Goal: Browse casually

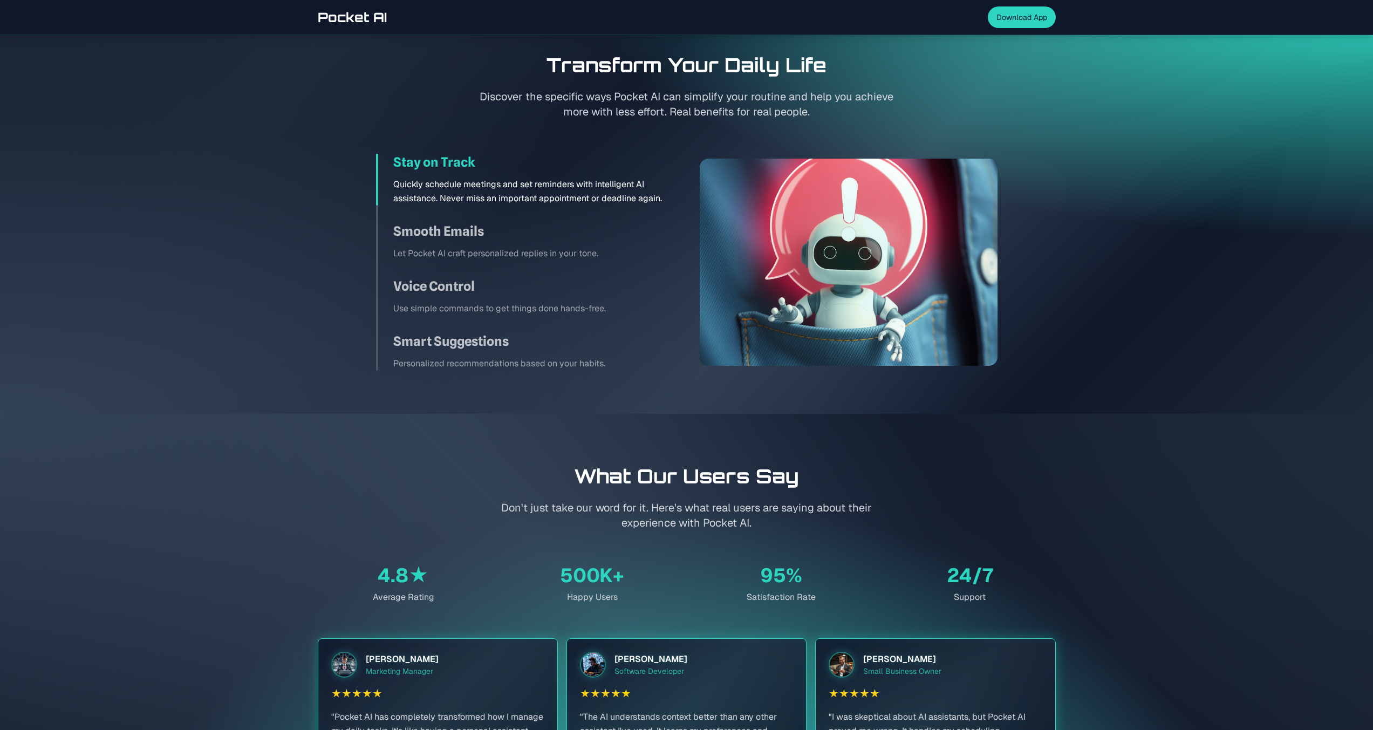
scroll to position [1513, 0]
click at [544, 251] on p "Let Pocket AI craft personalized replies in your tone." at bounding box center [533, 254] width 280 height 14
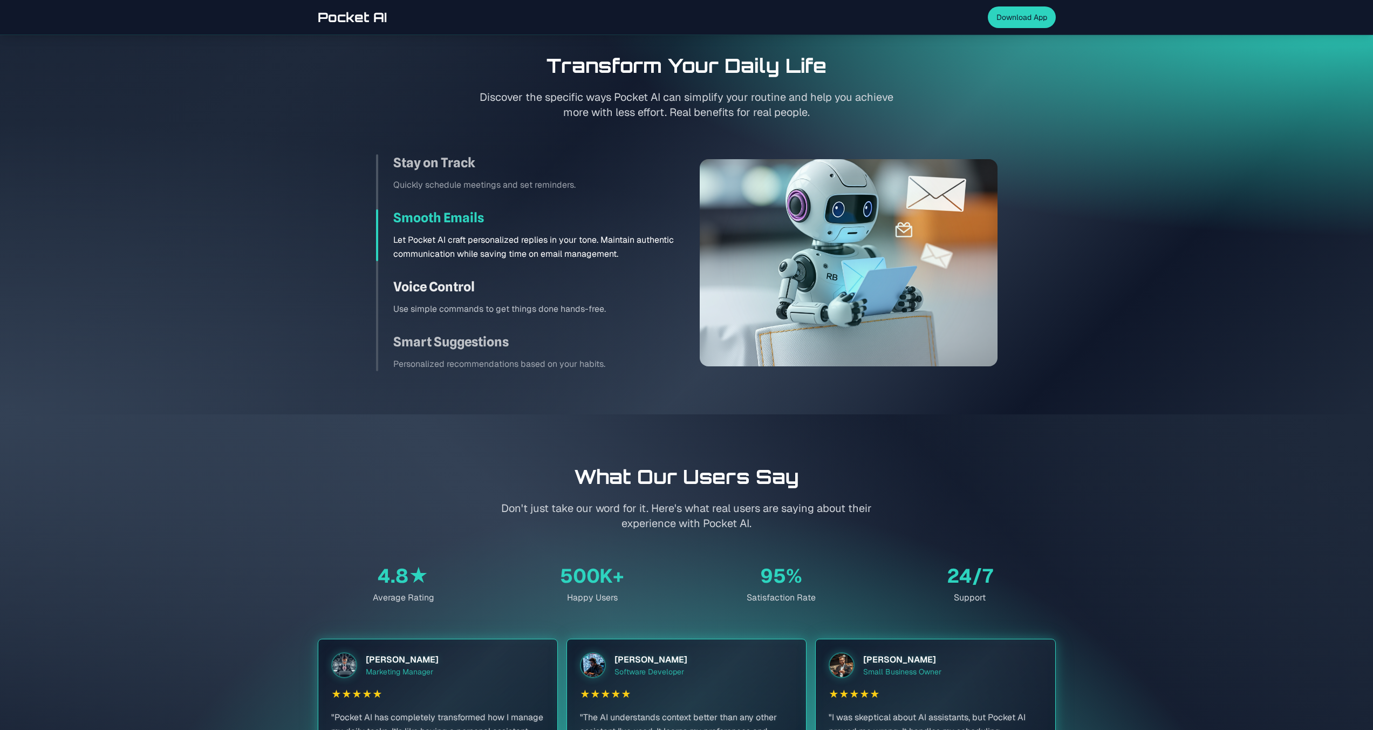
click at [552, 294] on h3 "Voice Control" at bounding box center [533, 286] width 280 height 17
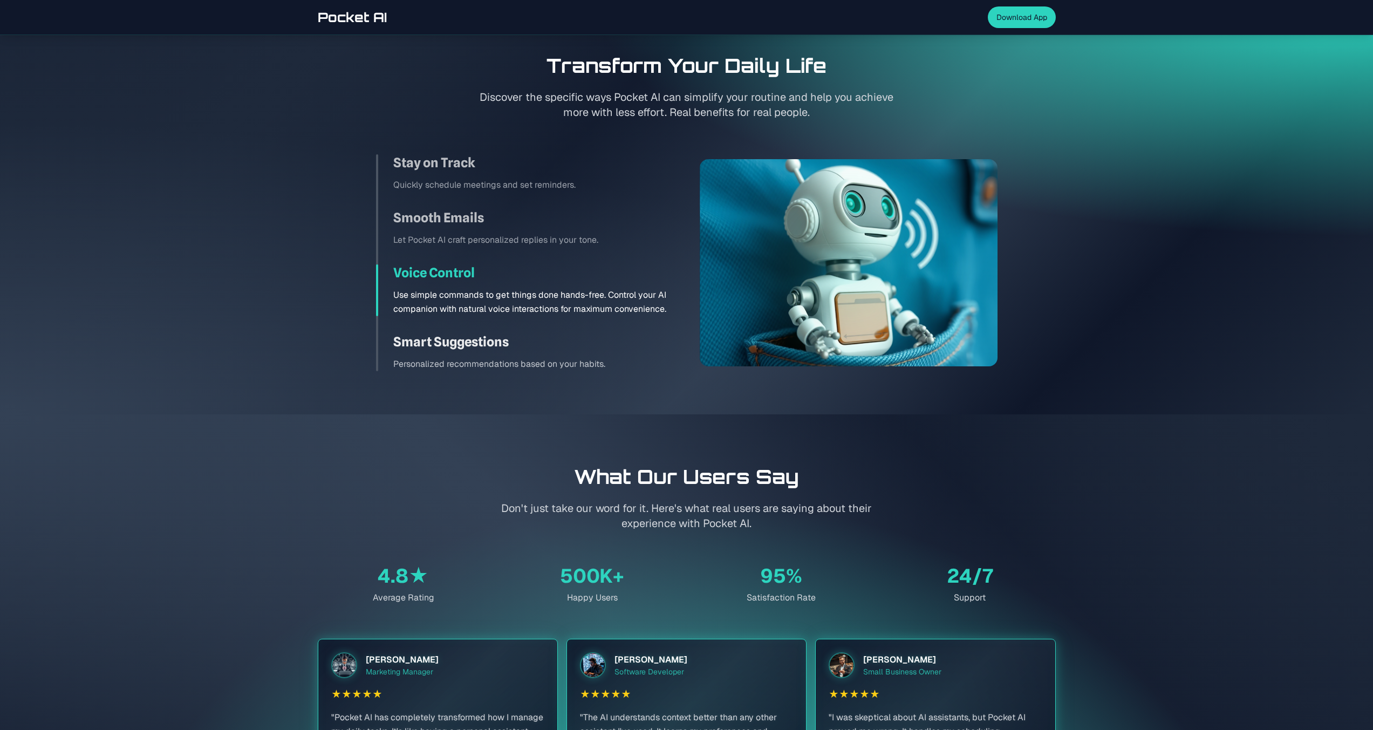
click at [553, 340] on h3 "Smart Suggestions" at bounding box center [533, 341] width 280 height 17
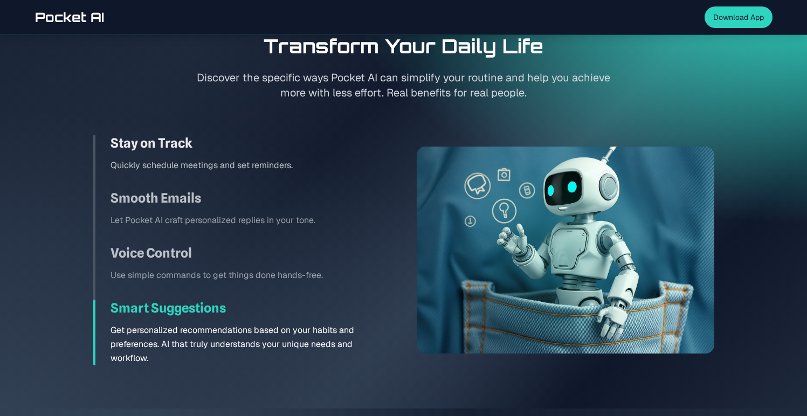
scroll to position [1535, 0]
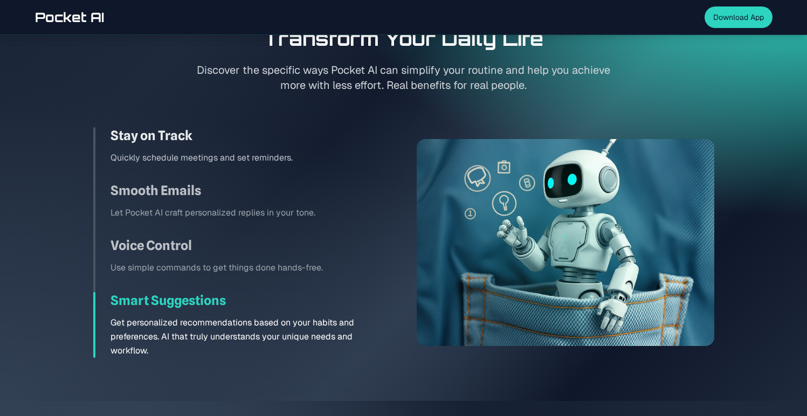
click at [303, 140] on h3 "Stay on Track" at bounding box center [251, 135] width 280 height 17
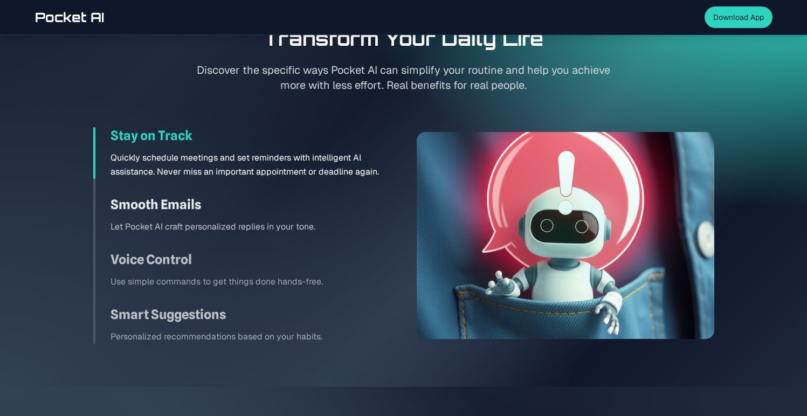
click at [304, 197] on h3 "Smooth Emails" at bounding box center [251, 204] width 280 height 17
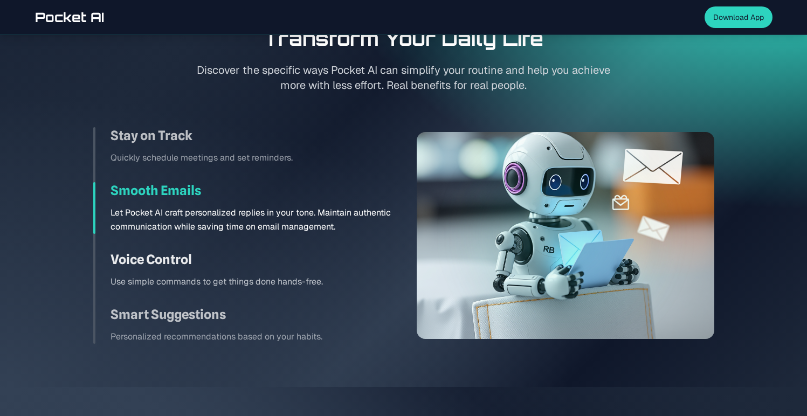
click at [305, 252] on h3 "Voice Control" at bounding box center [251, 259] width 280 height 17
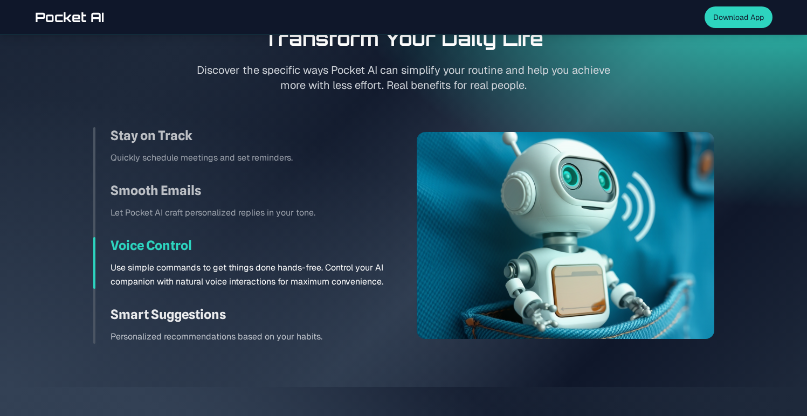
click at [294, 319] on h3 "Smart Suggestions" at bounding box center [251, 314] width 280 height 17
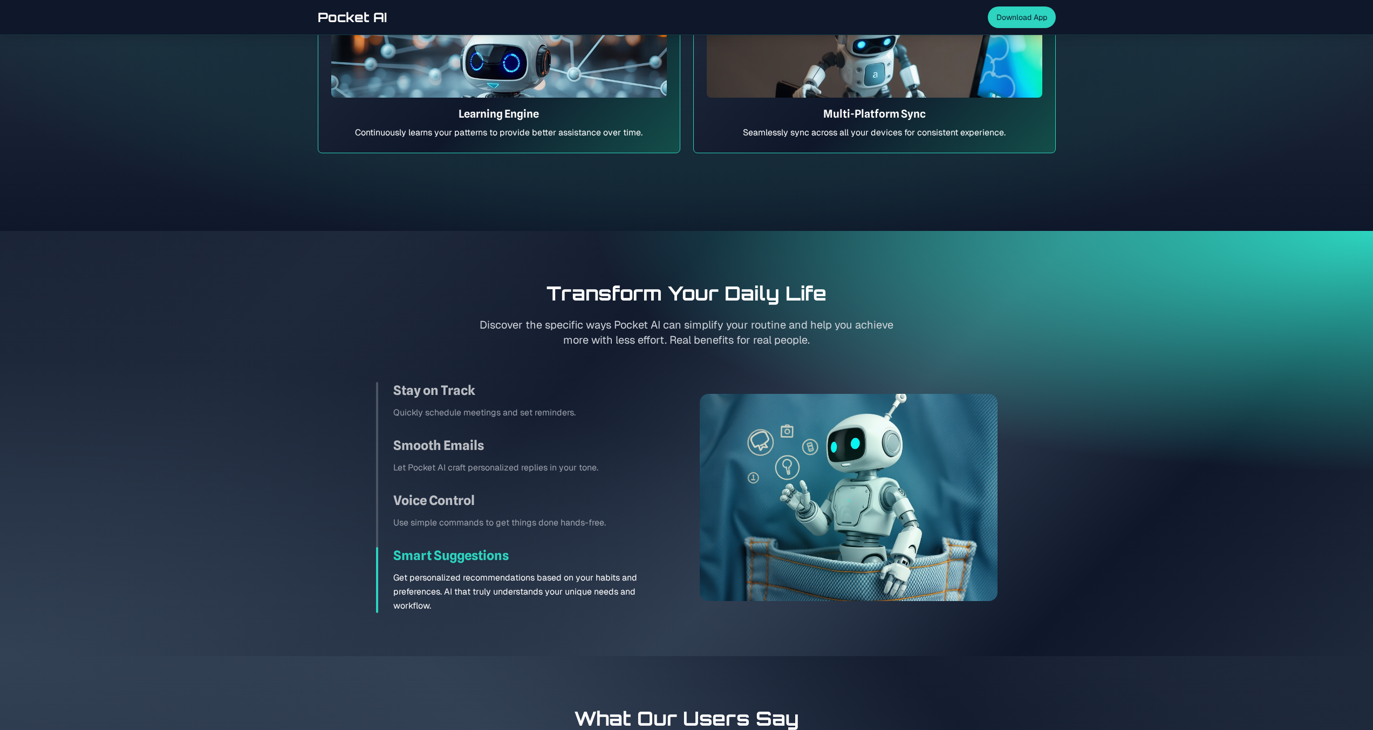
scroll to position [1301, 0]
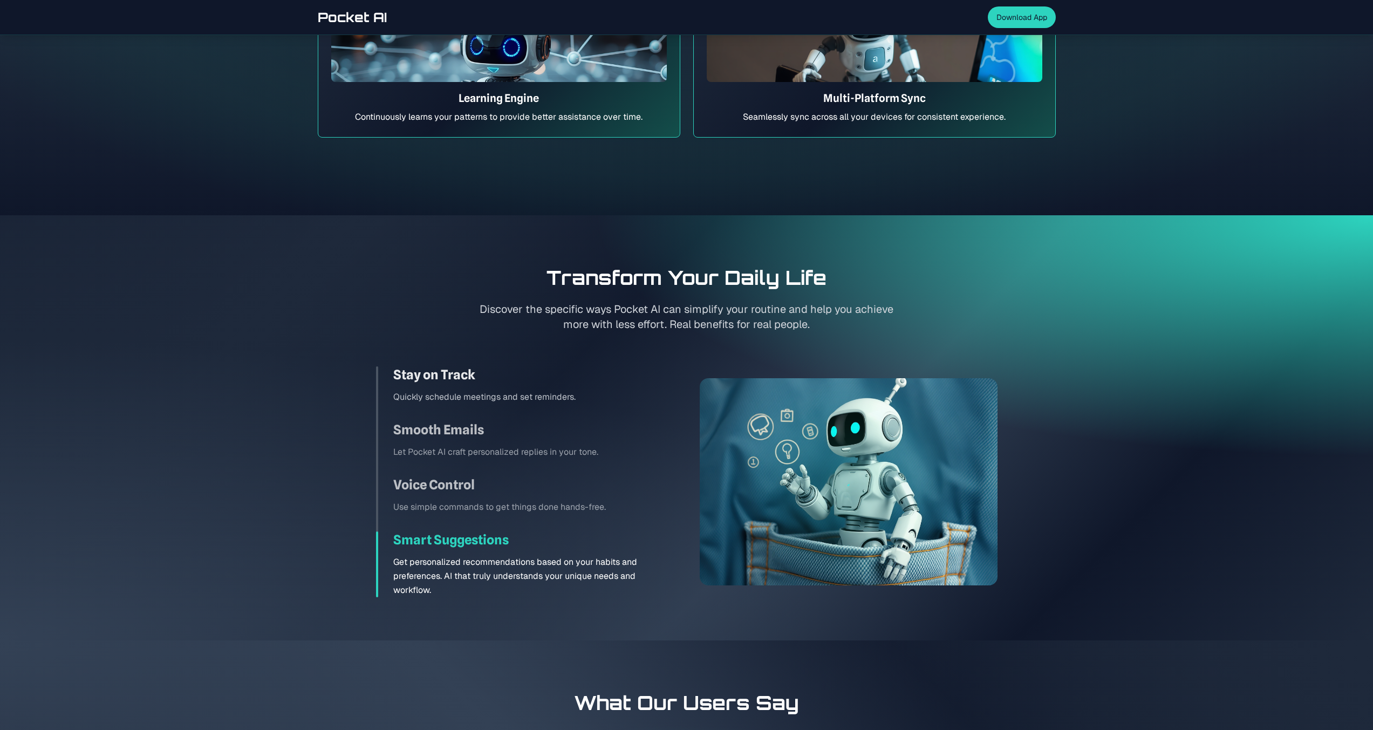
click at [565, 386] on div "Stay on Track Quickly schedule meetings and set reminders." at bounding box center [525, 385] width 298 height 38
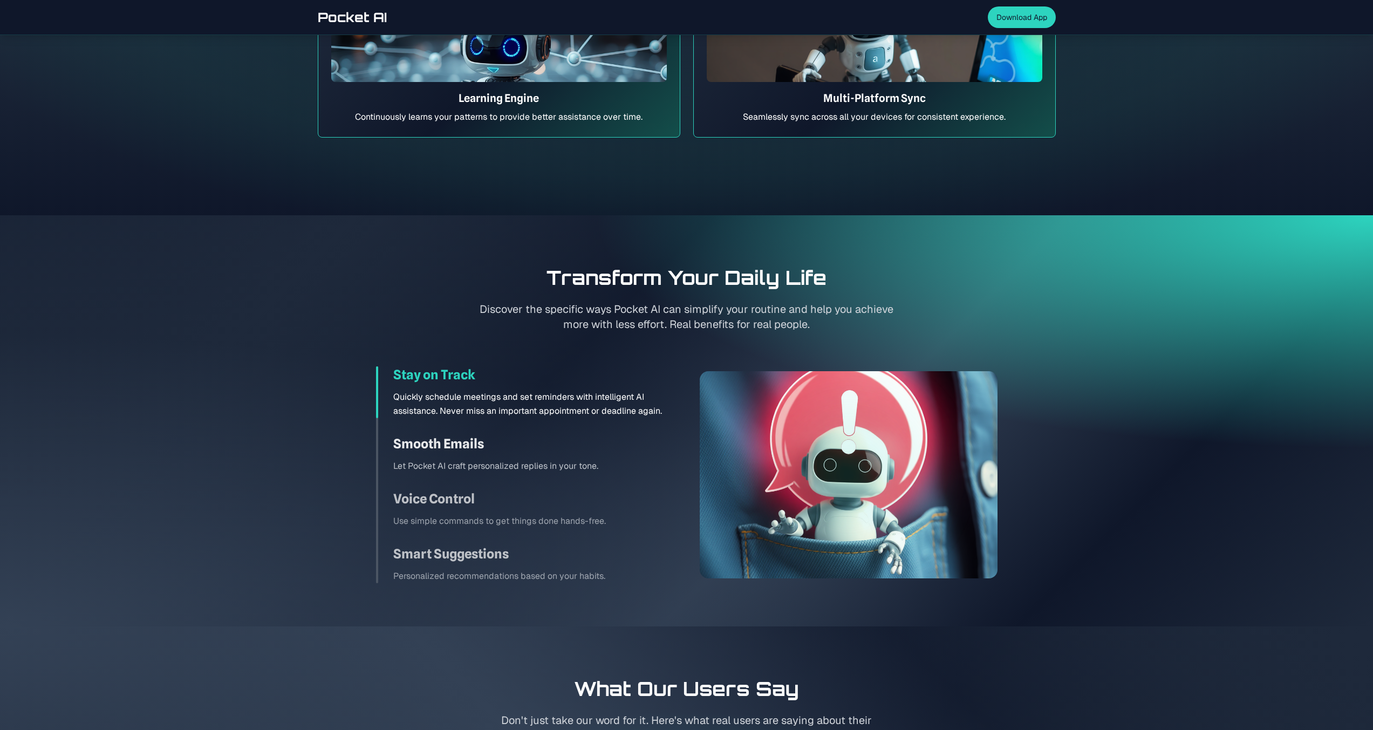
click at [565, 440] on h3 "Smooth Emails" at bounding box center [533, 443] width 280 height 17
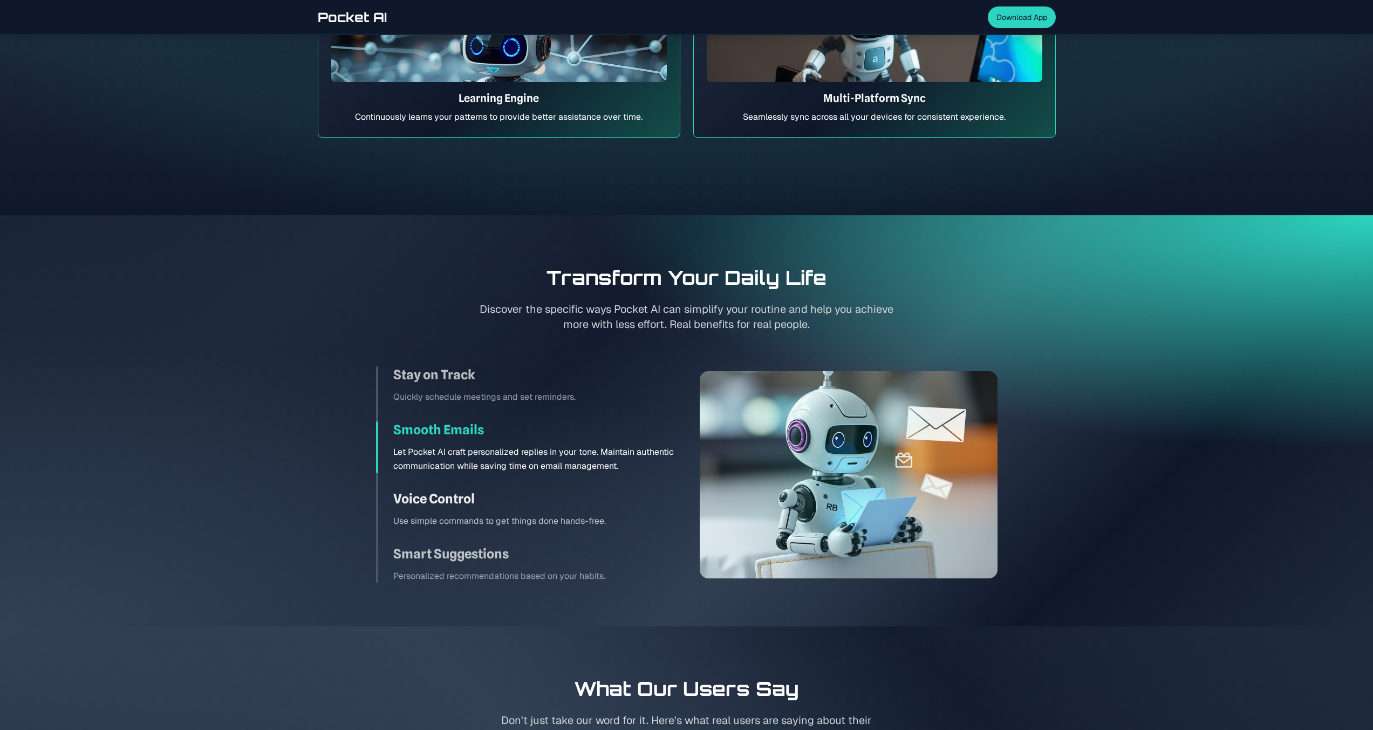
click at [568, 508] on div "Voice Control Use simple commands to get things done hands-free." at bounding box center [525, 509] width 298 height 38
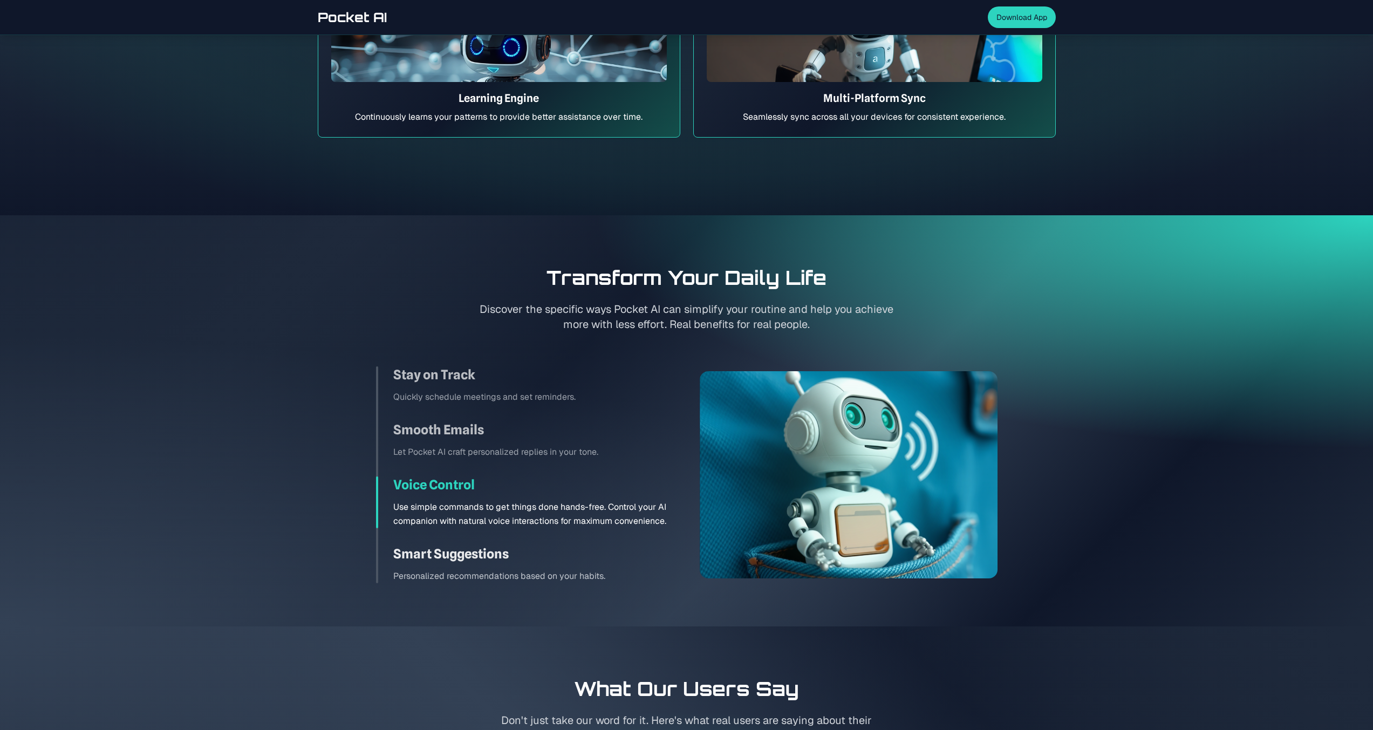
click at [573, 553] on h3 "Smart Suggestions" at bounding box center [533, 553] width 280 height 17
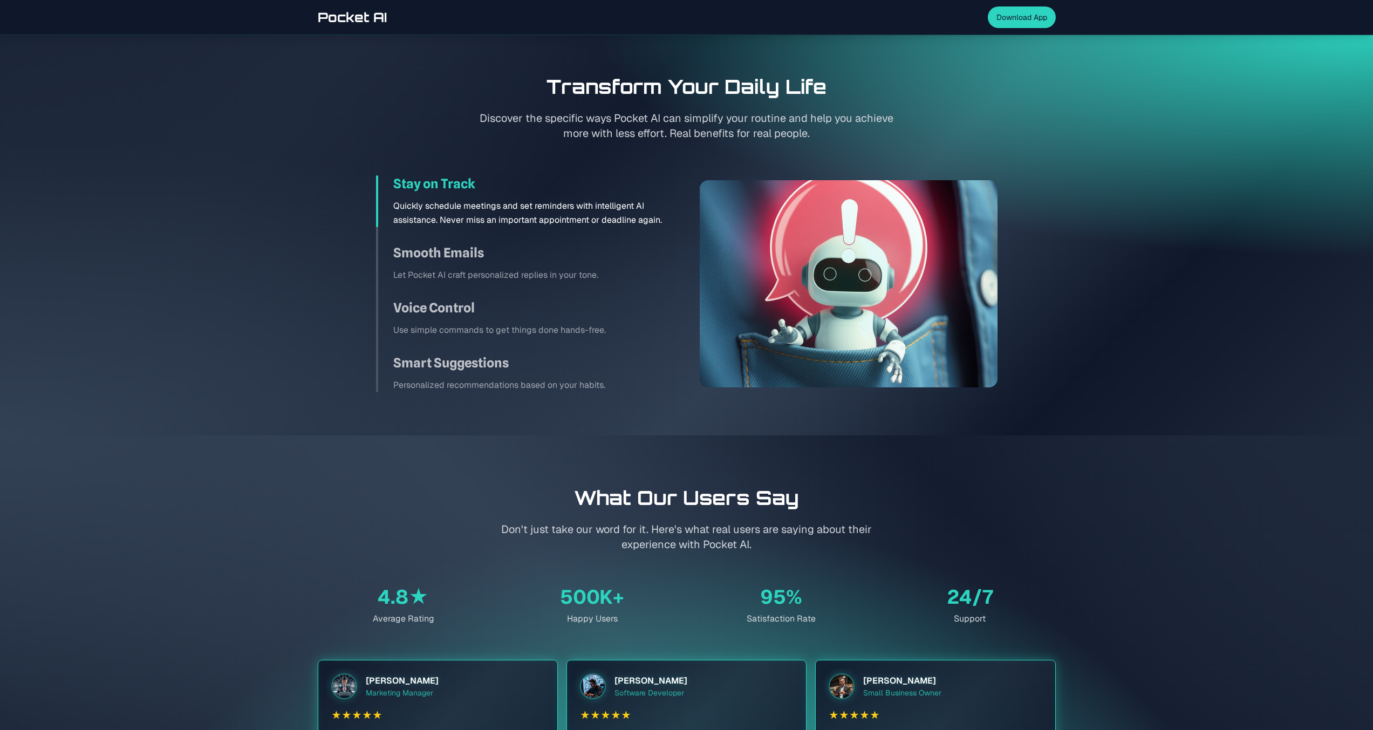
scroll to position [1521, 0]
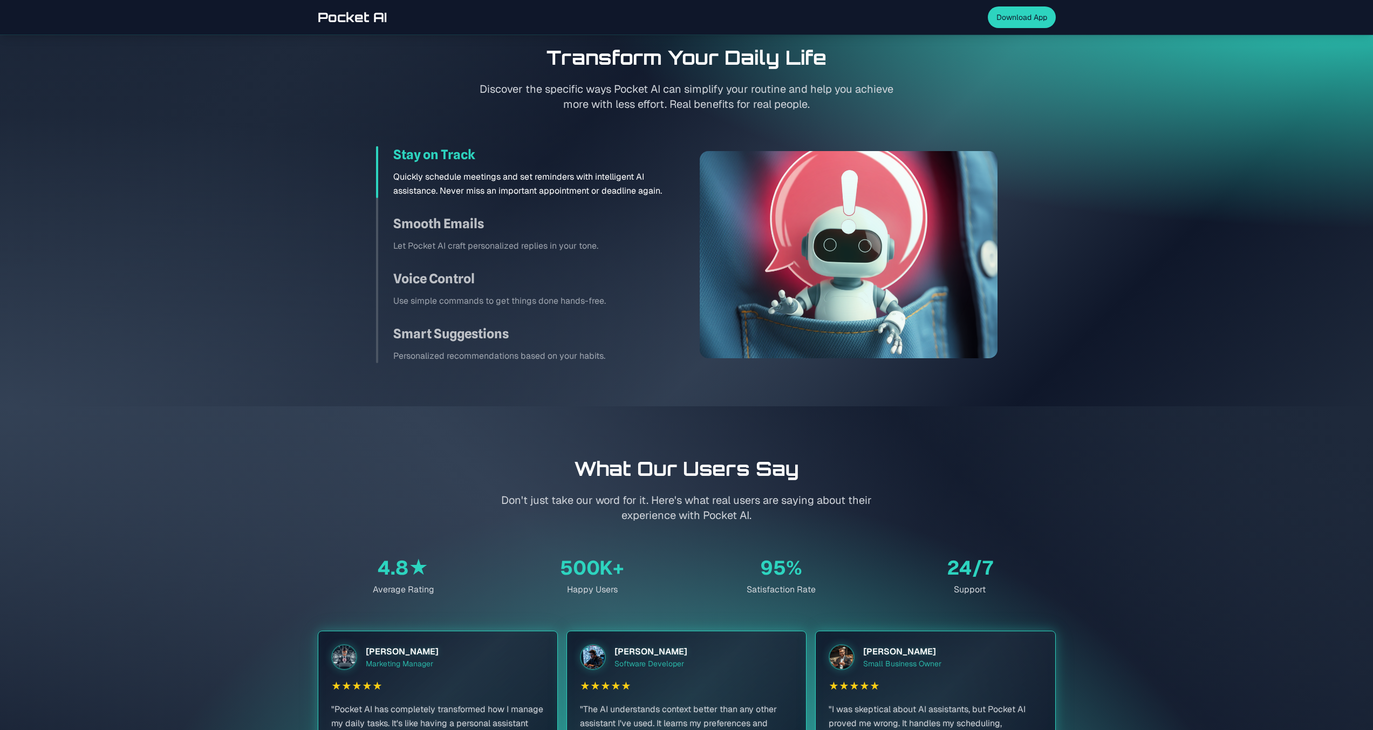
click at [547, 202] on div "Stay on Track Quickly schedule meetings and set reminders with intelligent AI a…" at bounding box center [525, 254] width 298 height 217
click at [551, 223] on h3 "Smooth Emails" at bounding box center [533, 223] width 280 height 17
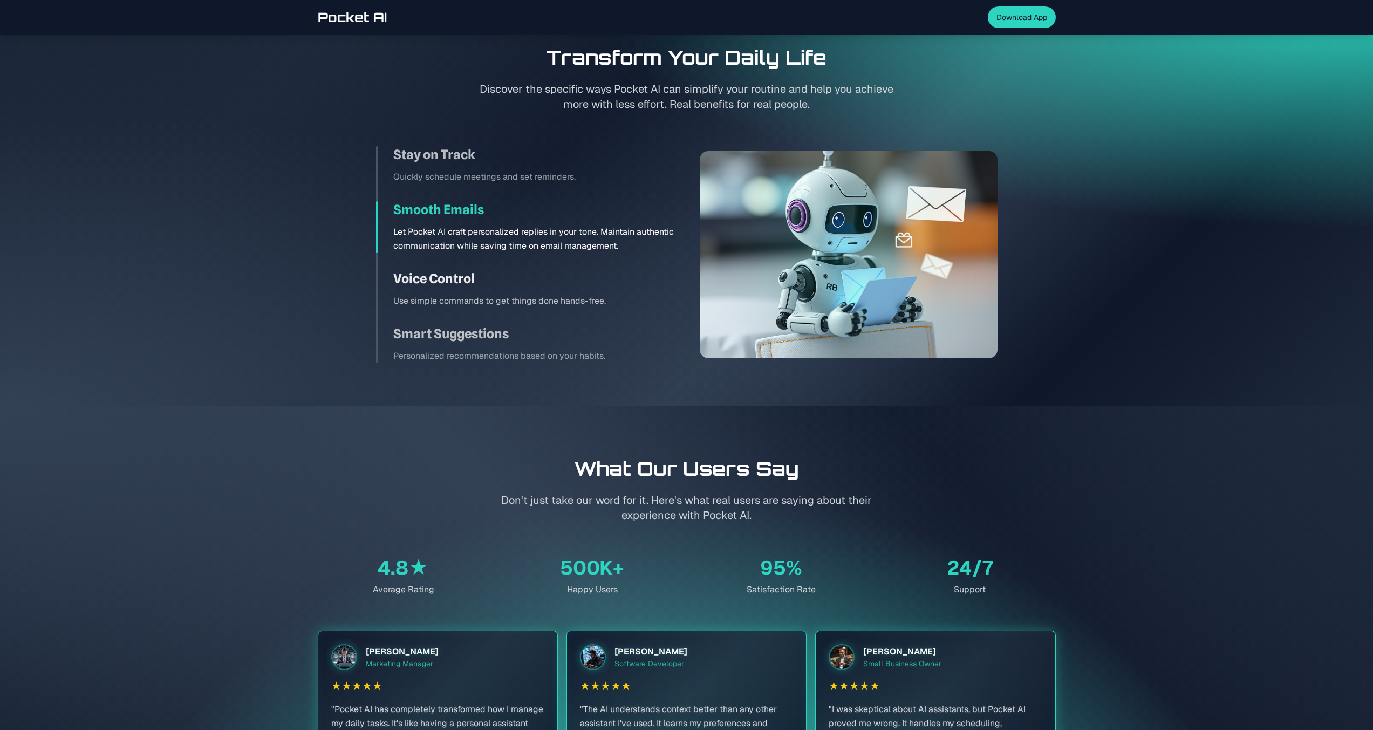
click at [550, 294] on p "Use simple commands to get things done hands-free." at bounding box center [533, 301] width 280 height 14
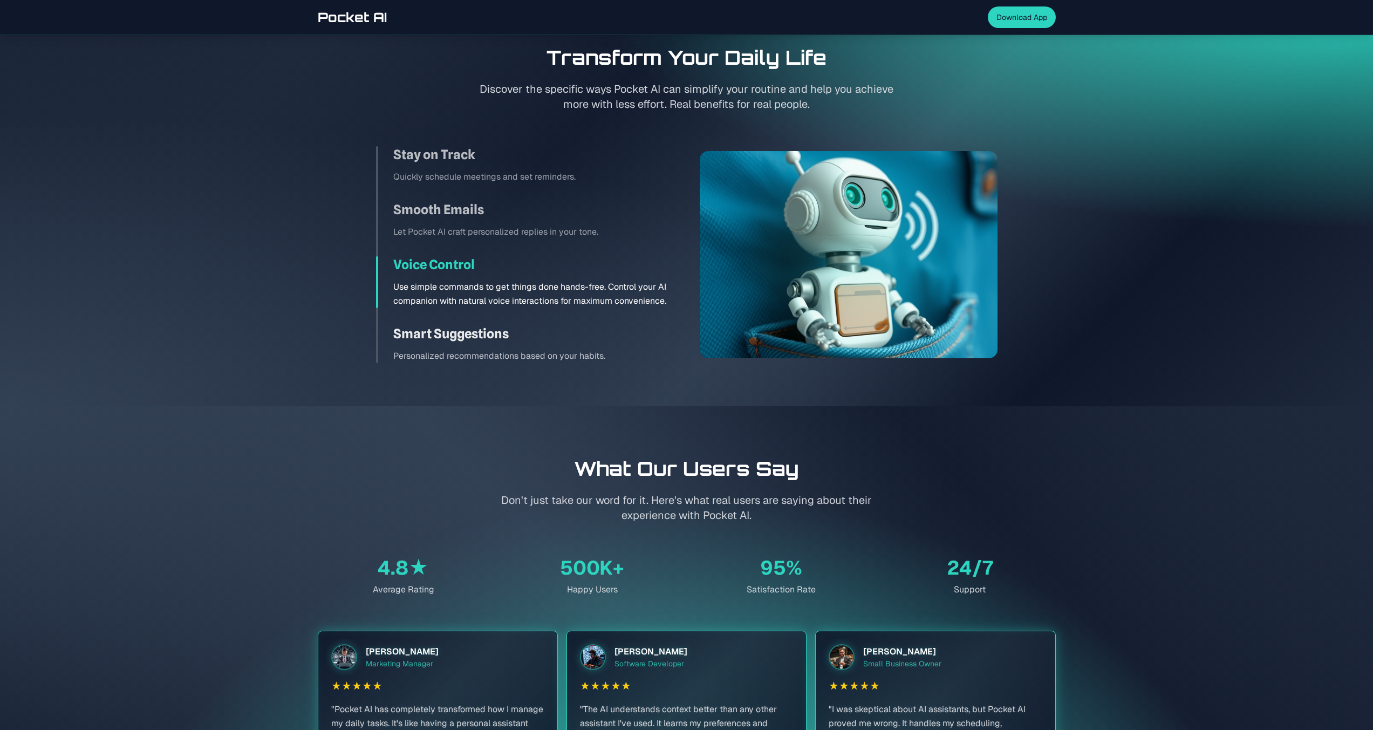
click at [553, 342] on div "Smart Suggestions Personalized recommendations based on your habits." at bounding box center [525, 344] width 298 height 38
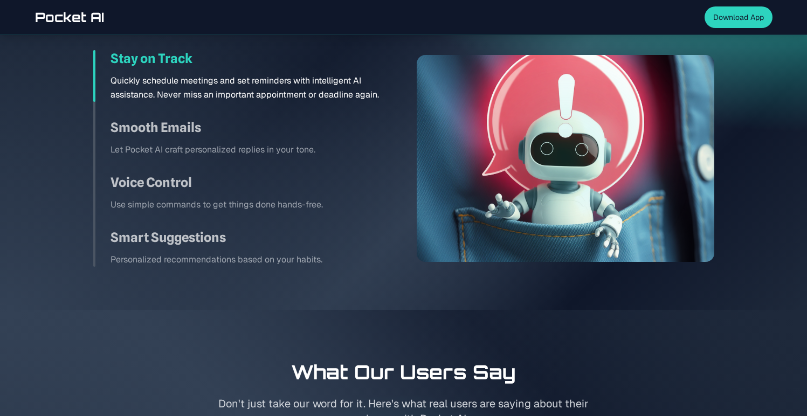
scroll to position [1554, 0]
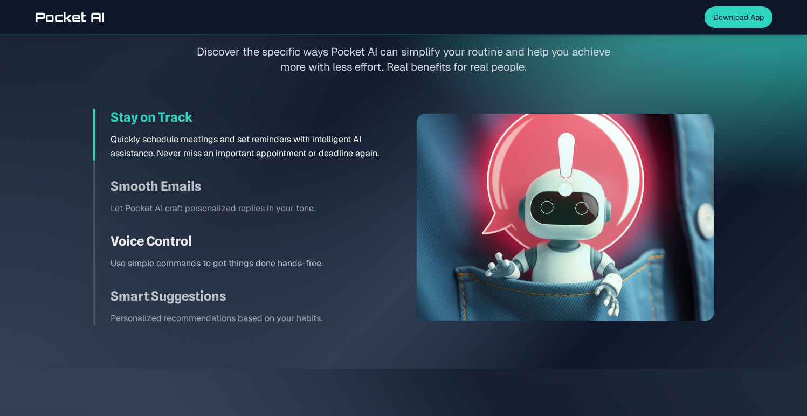
click at [304, 248] on h3 "Voice Control" at bounding box center [251, 241] width 280 height 17
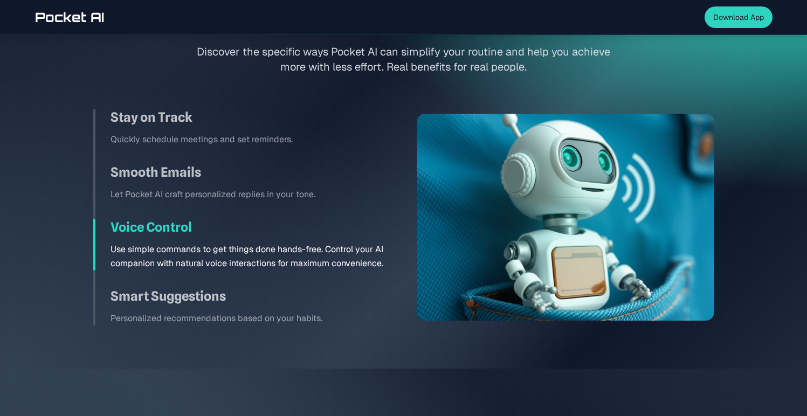
click at [300, 206] on div "Stay on Track Quickly schedule meetings and set reminders. Smooth Emails Let Po…" at bounding box center [242, 217] width 298 height 217
click at [270, 184] on div "Smooth Emails Let Pocket AI craft personalized replies in your tone." at bounding box center [242, 183] width 298 height 38
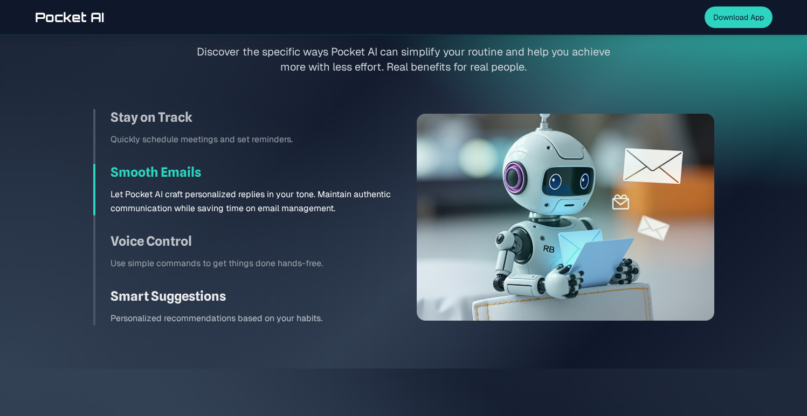
click at [280, 289] on h3 "Smart Suggestions" at bounding box center [251, 296] width 280 height 17
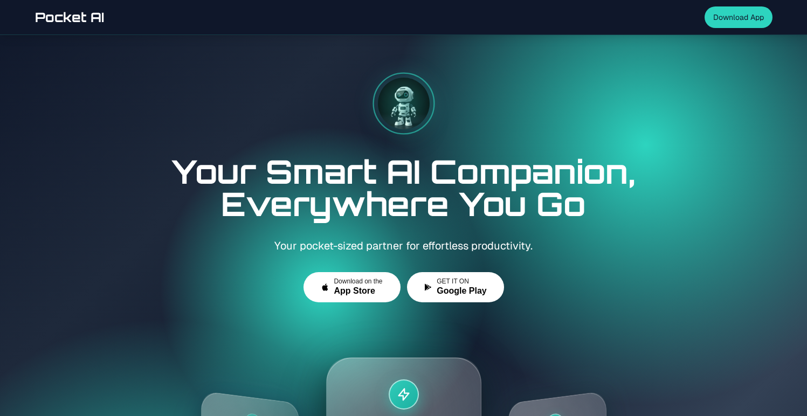
scroll to position [1535, 0]
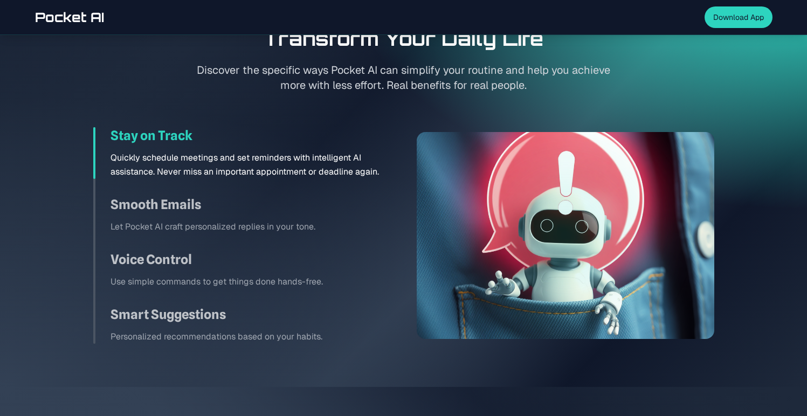
click at [268, 239] on div "Stay on Track Quickly schedule meetings and set reminders with intelligent AI a…" at bounding box center [242, 235] width 298 height 217
click at [282, 218] on div "Smooth Emails Let Pocket AI craft personalized replies in your tone." at bounding box center [242, 215] width 298 height 38
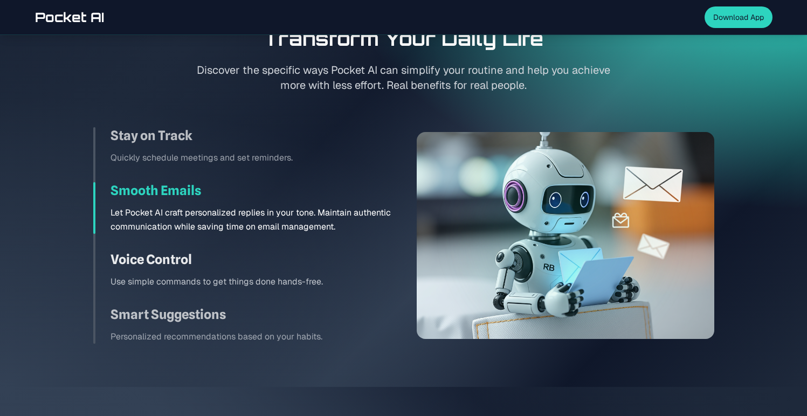
click at [283, 251] on h3 "Voice Control" at bounding box center [251, 259] width 280 height 17
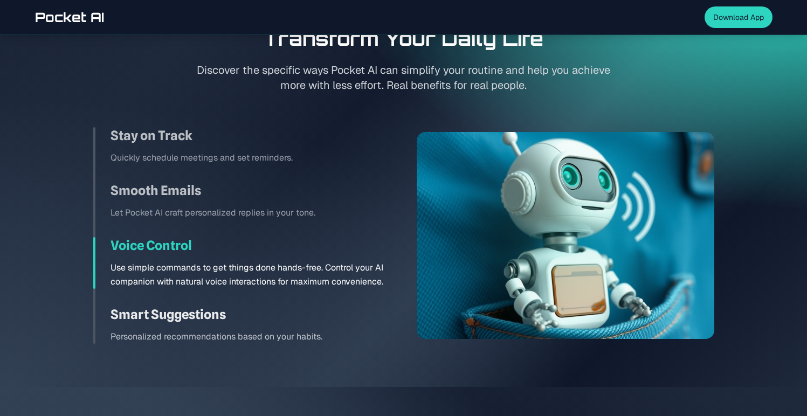
click at [286, 307] on h3 "Smart Suggestions" at bounding box center [251, 314] width 280 height 17
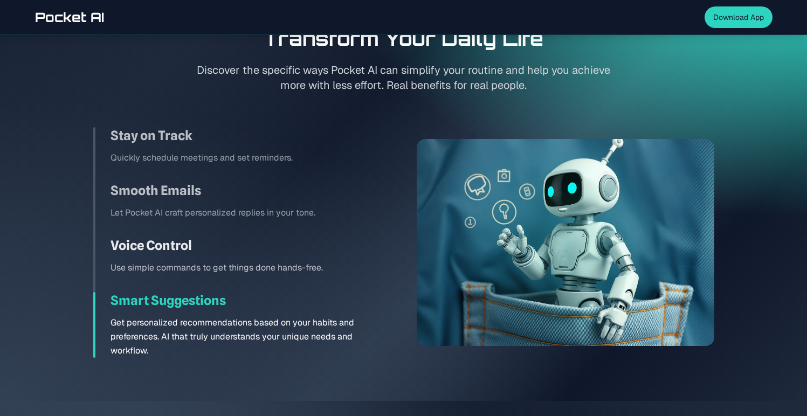
click at [298, 267] on p "Use simple commands to get things done hands-free." at bounding box center [251, 268] width 280 height 14
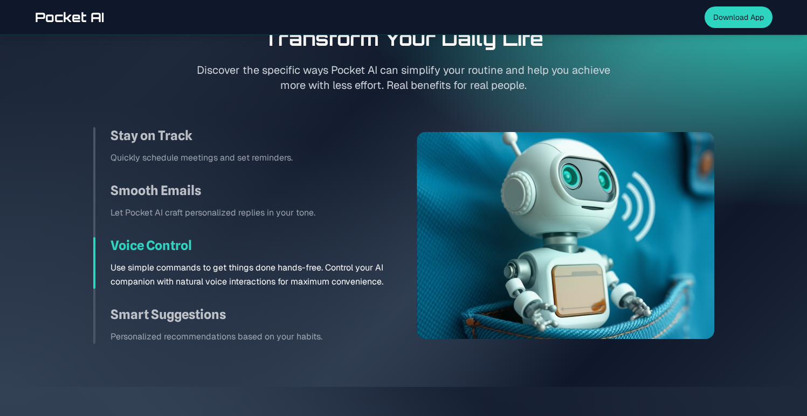
click at [302, 244] on h3 "Voice Control" at bounding box center [251, 245] width 280 height 17
click at [303, 227] on div "Stay on Track Quickly schedule meetings and set reminders. Smooth Emails Let Po…" at bounding box center [242, 235] width 298 height 217
click at [305, 175] on div "Stay on Track Quickly schedule meetings and set reminders. Smooth Emails Let Po…" at bounding box center [242, 235] width 298 height 217
click at [305, 154] on p "Quickly schedule meetings and set reminders." at bounding box center [251, 158] width 280 height 14
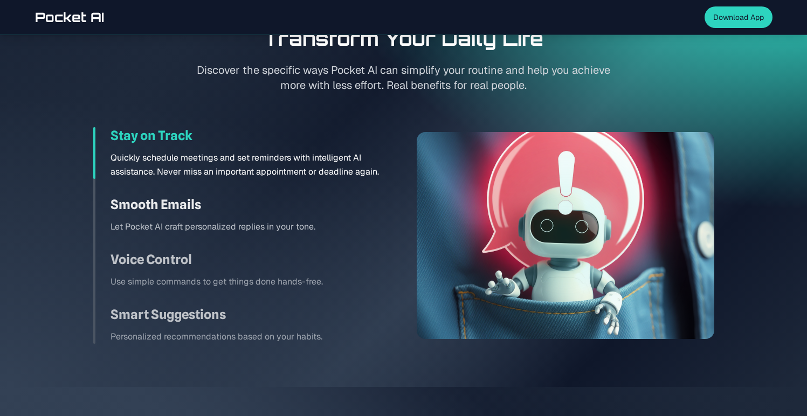
click at [305, 197] on h3 "Smooth Emails" at bounding box center [251, 204] width 280 height 17
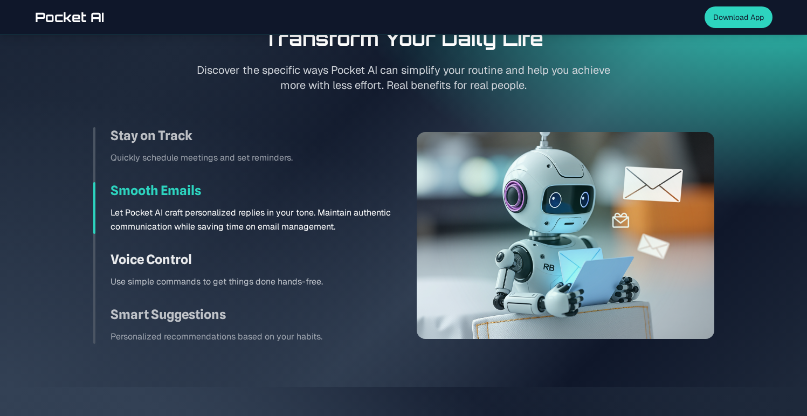
click at [303, 272] on div "Voice Control Use simple commands to get things done hands-free." at bounding box center [242, 270] width 298 height 38
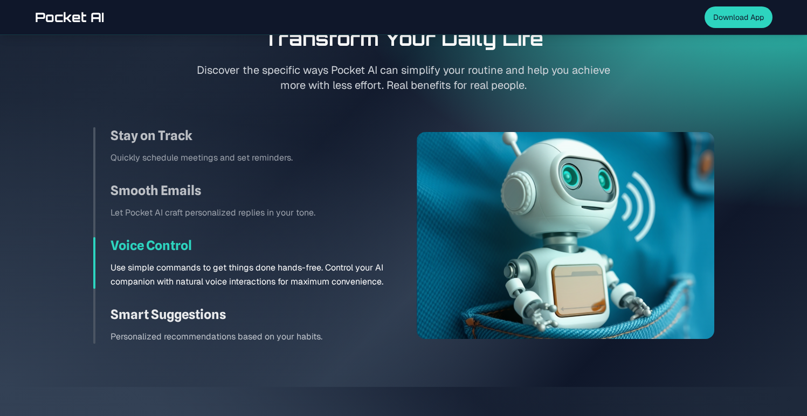
click at [305, 308] on h3 "Smart Suggestions" at bounding box center [251, 314] width 280 height 17
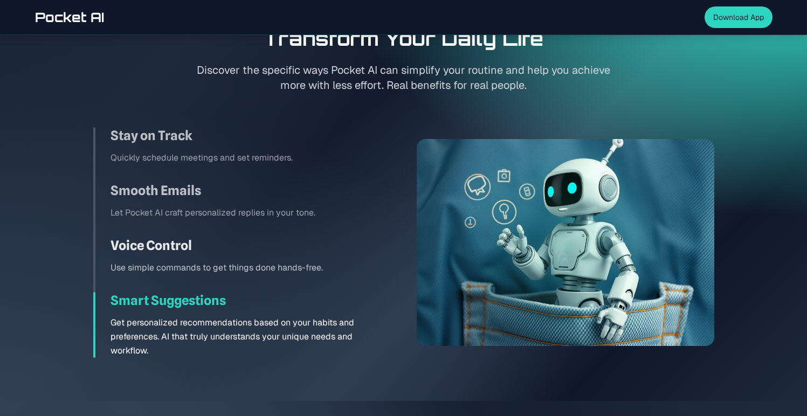
click at [319, 260] on div "Voice Control Use simple commands to get things done hands-free." at bounding box center [242, 256] width 298 height 38
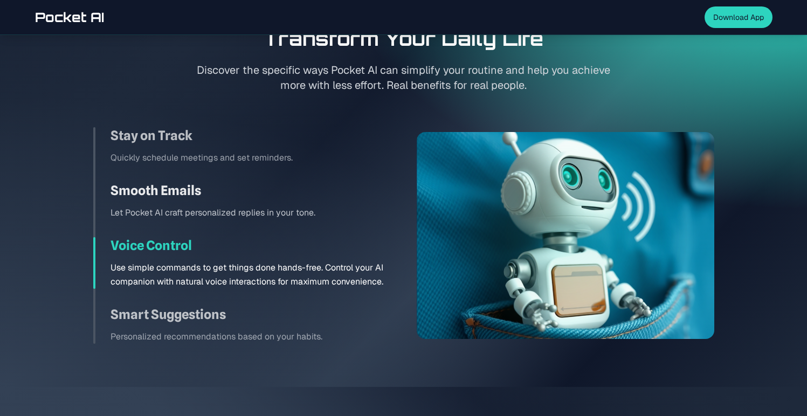
click at [321, 209] on p "Let Pocket AI craft personalized replies in your tone." at bounding box center [251, 213] width 280 height 14
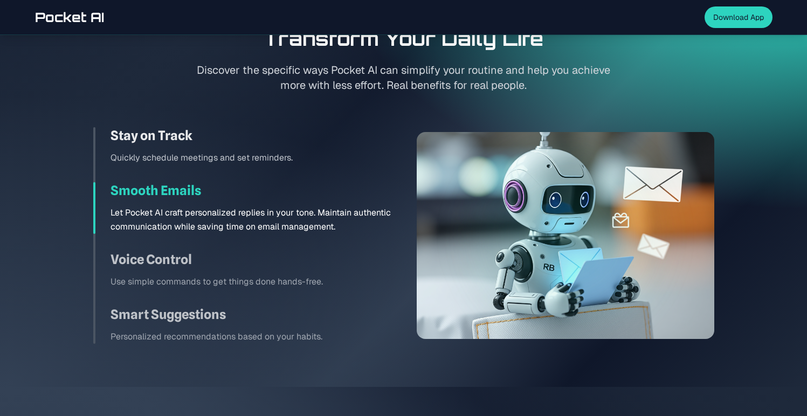
click at [321, 159] on p "Quickly schedule meetings and set reminders." at bounding box center [251, 158] width 280 height 14
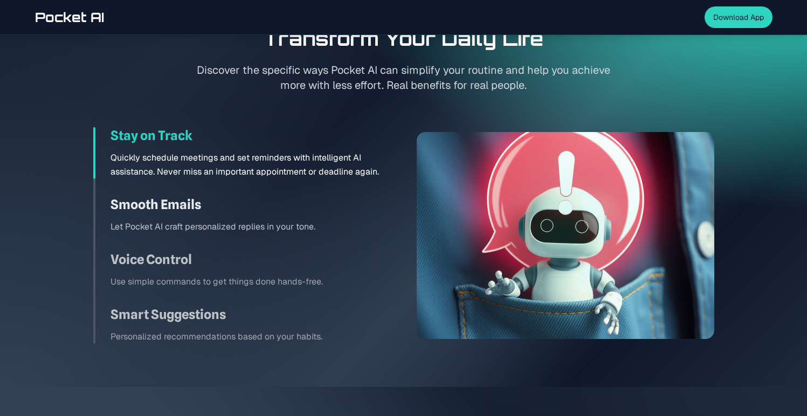
click at [316, 217] on div "Smooth Emails Let Pocket AI craft personalized replies in your tone." at bounding box center [242, 215] width 298 height 38
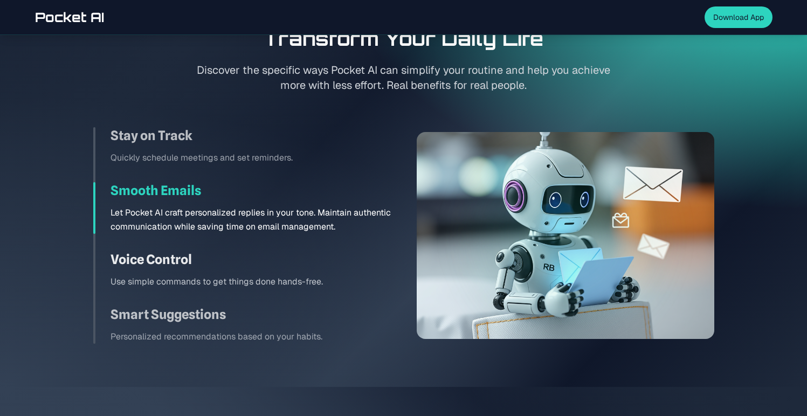
click at [318, 285] on p "Use simple commands to get things done hands-free." at bounding box center [251, 282] width 280 height 14
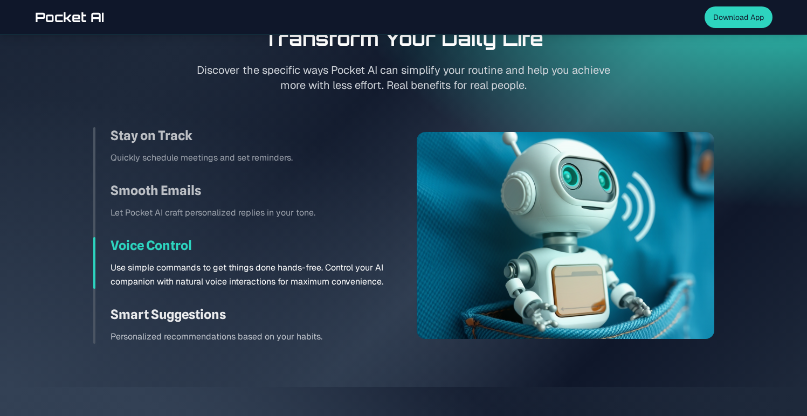
click at [319, 334] on p "Personalized recommendations based on your habits." at bounding box center [251, 337] width 280 height 14
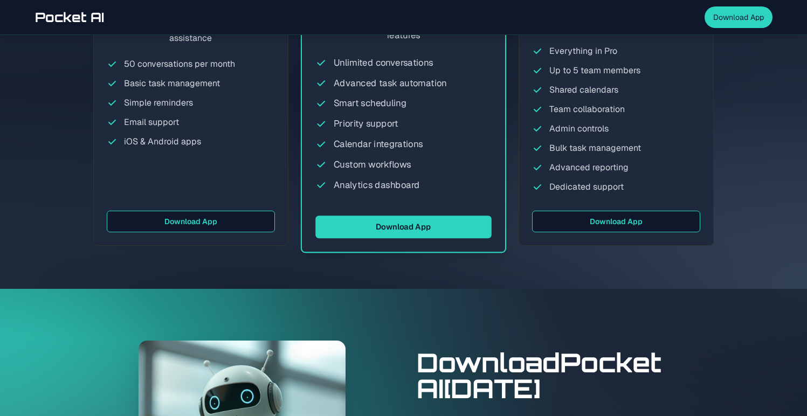
scroll to position [2748, 0]
